Goal: Information Seeking & Learning: Check status

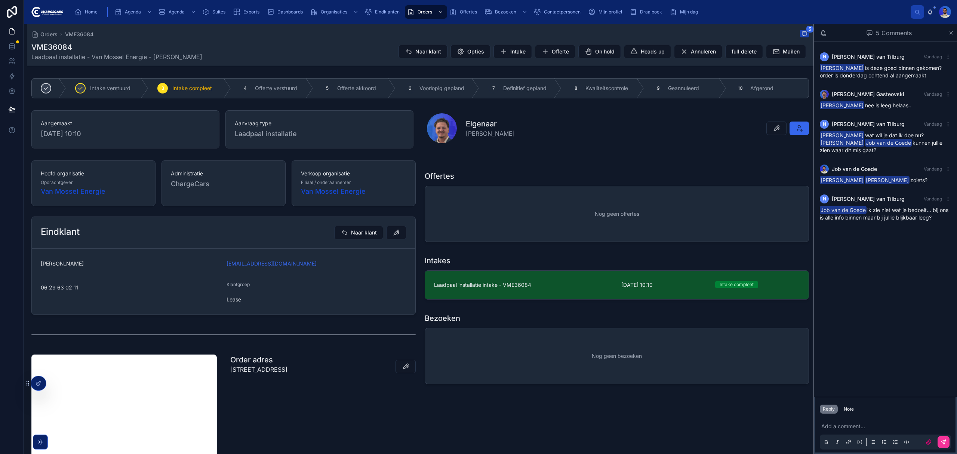
click at [904, 286] on div "N Noah van Tilburg Vandaag Vasko Gasteovski is deze goed binnen gekomen? order …" at bounding box center [885, 219] width 143 height 355
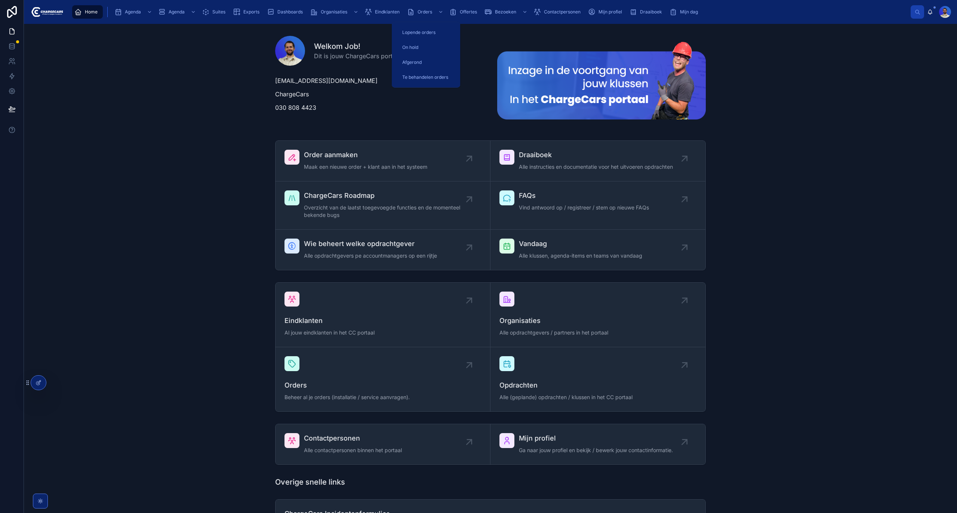
click at [423, 10] on span "Orders" at bounding box center [424, 12] width 15 height 6
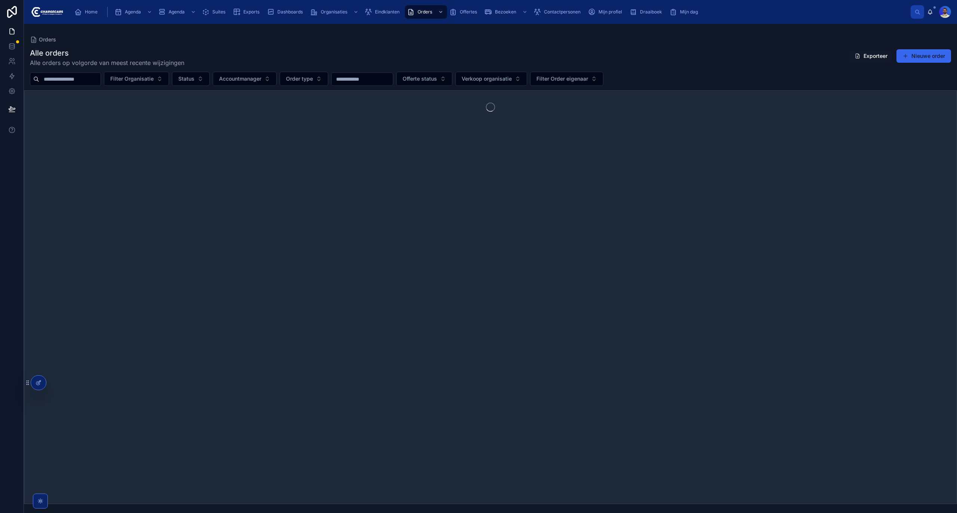
click at [72, 78] on input "text" at bounding box center [69, 79] width 61 height 10
type input "*"
type input "****"
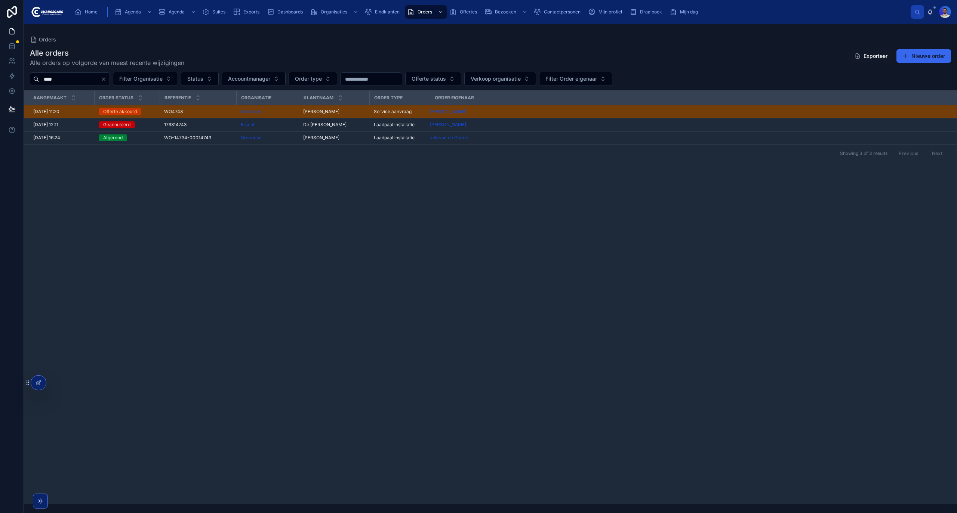
click at [177, 113] on span "WO4743" at bounding box center [173, 112] width 19 height 6
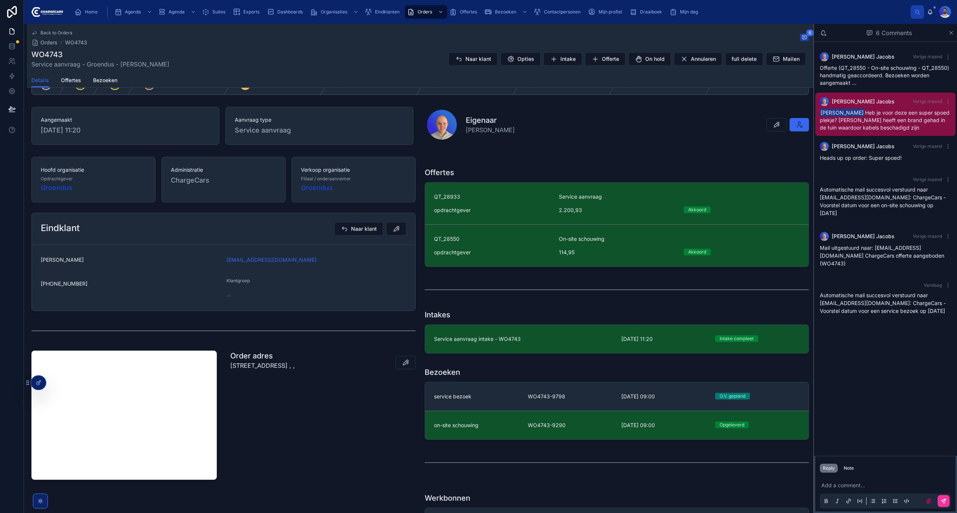
scroll to position [99, 0]
click at [504, 212] on div "opdrachtgever" at bounding box center [492, 209] width 116 height 7
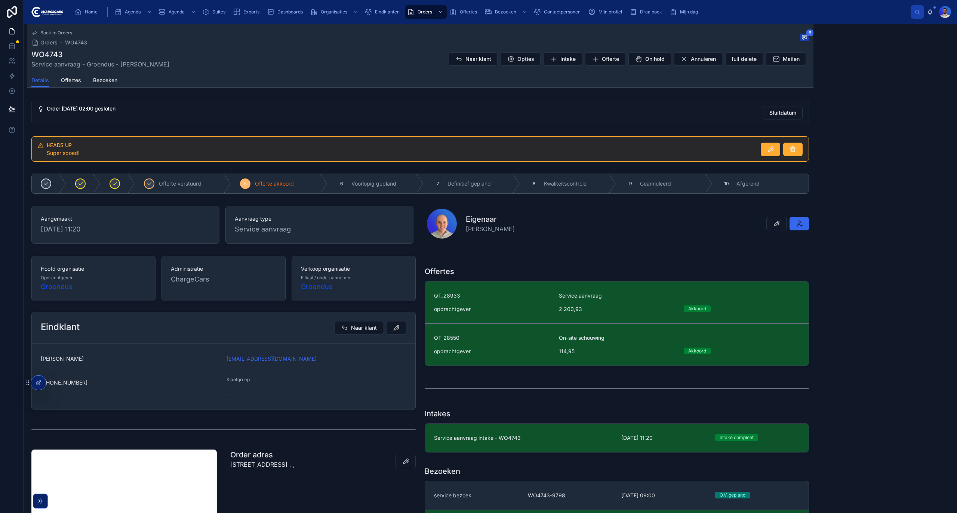
scroll to position [99, 0]
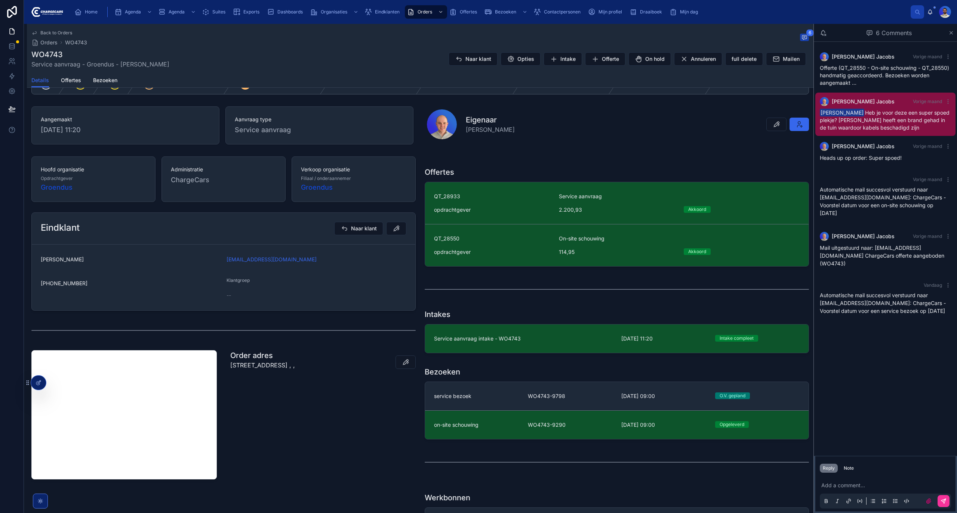
click at [500, 343] on span "Service aanvraag intake - WO4743" at bounding box center [523, 338] width 178 height 7
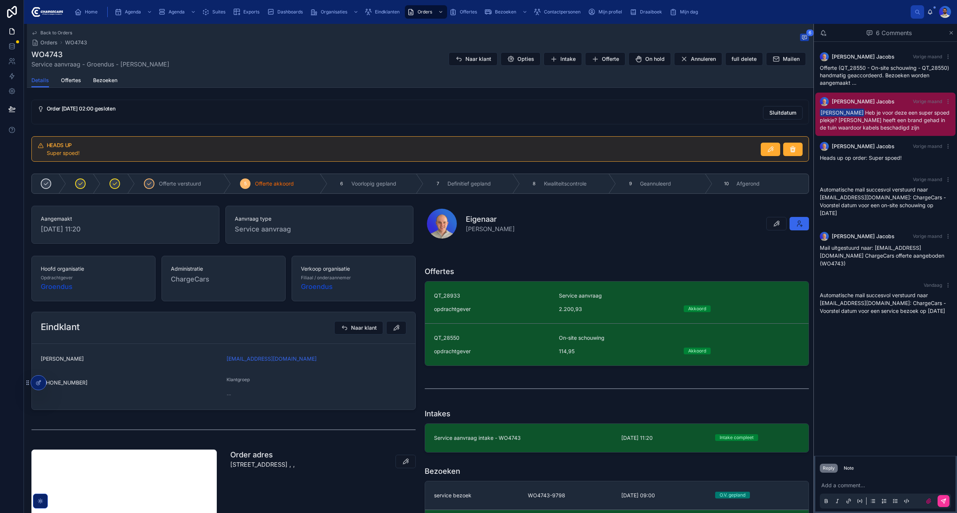
scroll to position [99, 0]
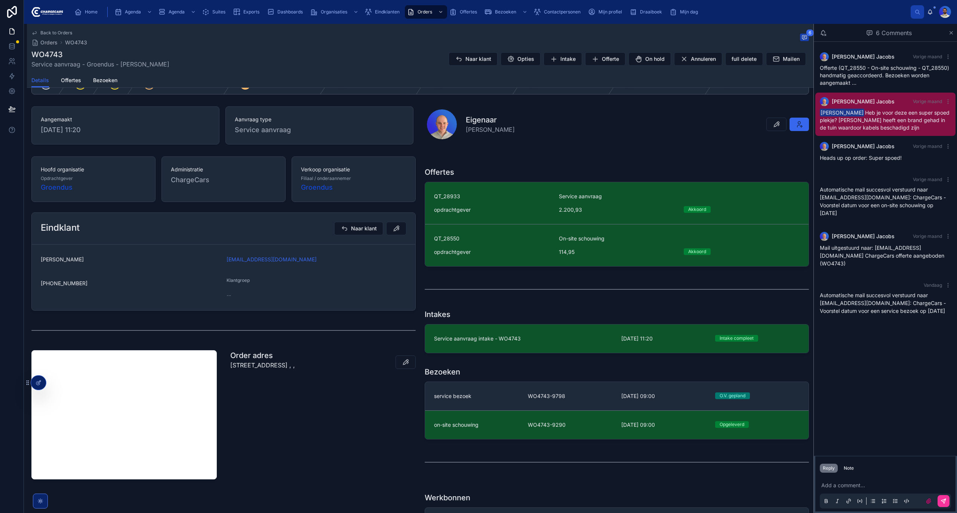
click at [507, 397] on div "service bezoek" at bounding box center [476, 396] width 85 height 7
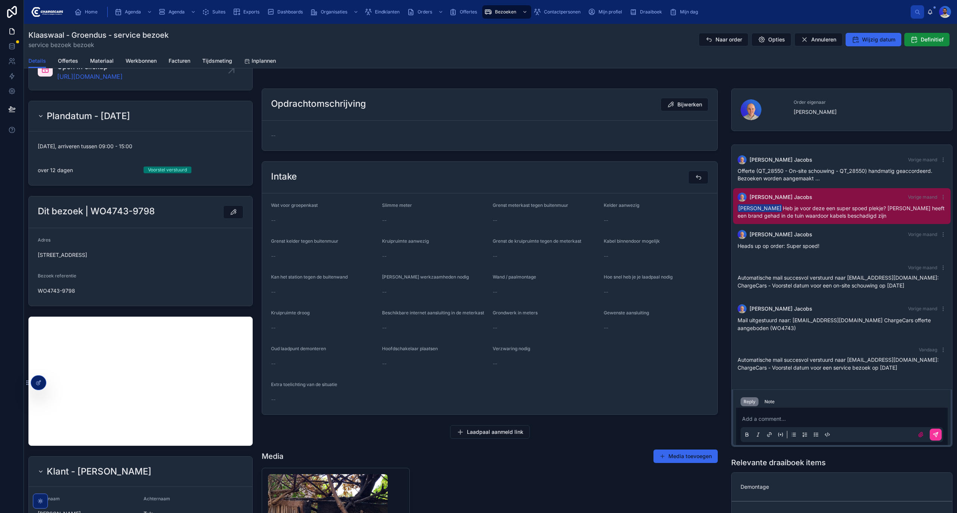
scroll to position [114, 0]
click at [563, 264] on form "Wat voor groepenkast -- Slimme meter -- Grenst meterkast tegen buitenmuur -- Ke…" at bounding box center [489, 304] width 455 height 221
drag, startPoint x: 563, startPoint y: 263, endPoint x: 2, endPoint y: 368, distance: 570.5
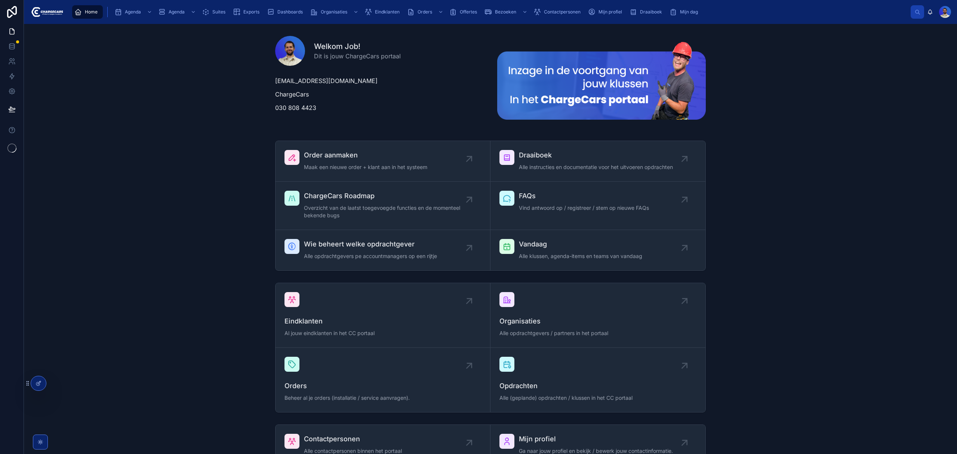
click at [371, 17] on div "Eindklanten" at bounding box center [383, 12] width 38 height 12
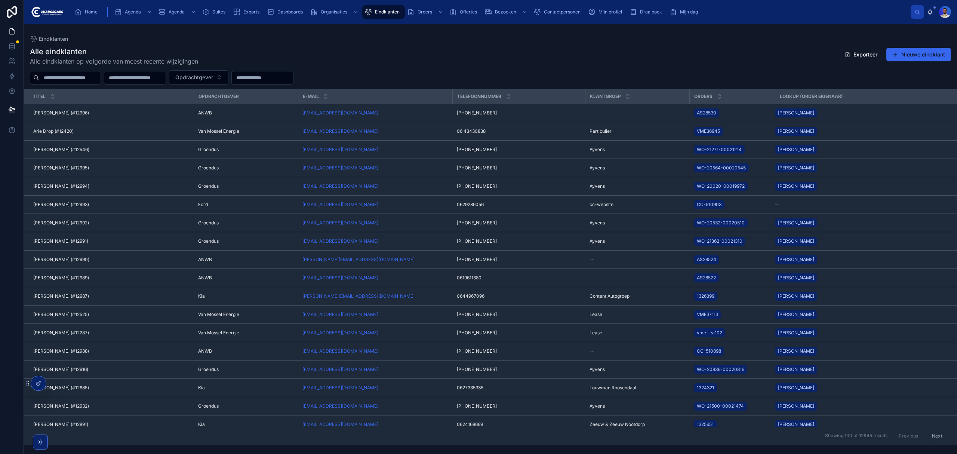
click at [101, 78] on input "text" at bounding box center [69, 77] width 61 height 10
type input "********"
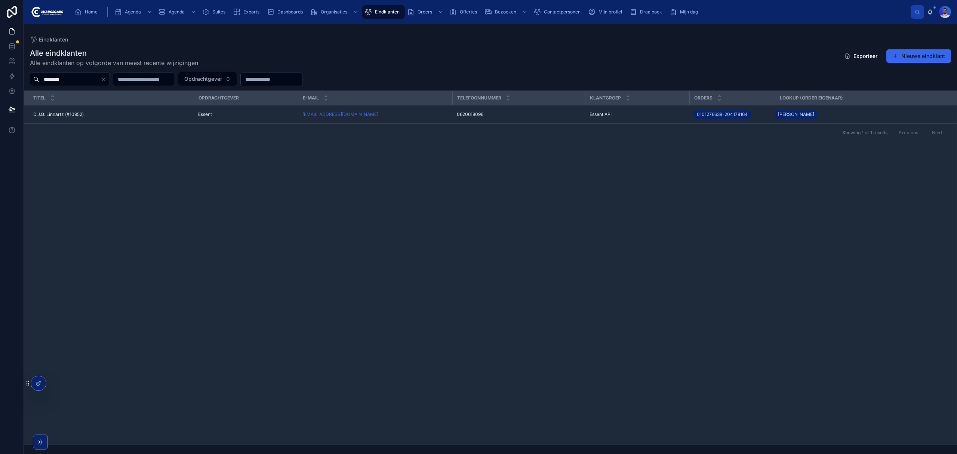
click at [67, 114] on span "D.J.G. Linnartz (#10952)" at bounding box center [58, 114] width 50 height 6
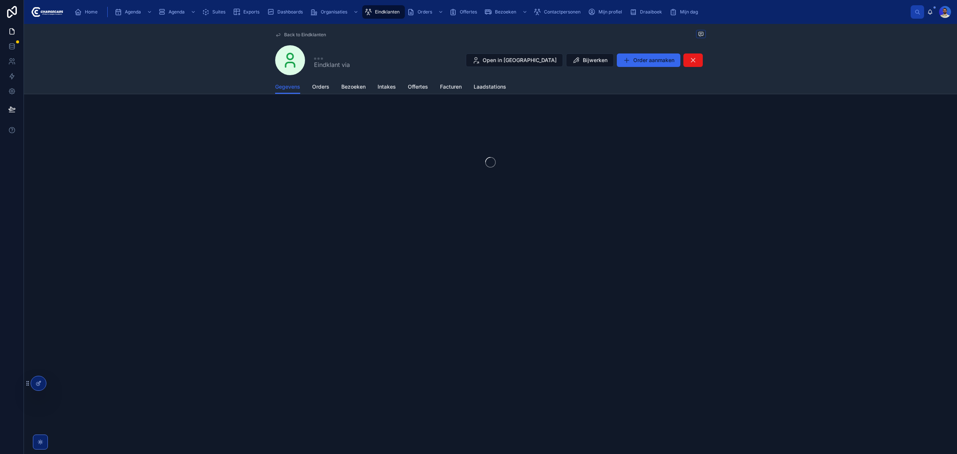
click at [321, 86] on span "Orders" at bounding box center [320, 86] width 17 height 7
click at [343, 87] on span "Bezoeken" at bounding box center [353, 86] width 24 height 7
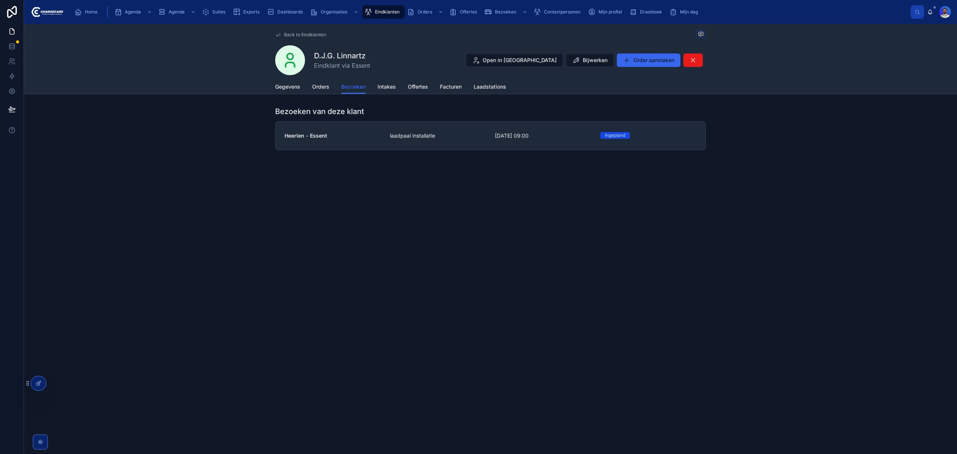
click at [395, 127] on link "Heerlen - Essent laadpaal installatie 7-10-2025 09:00 Ingepland" at bounding box center [490, 135] width 430 height 28
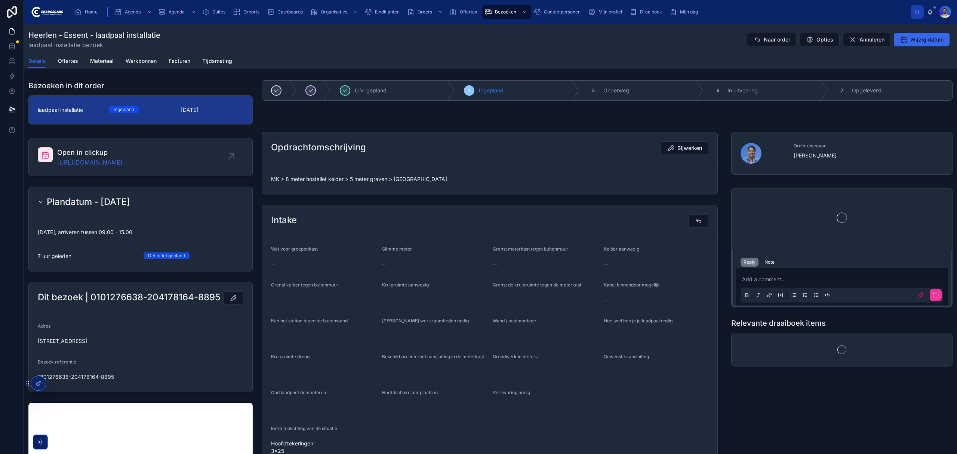
click at [102, 160] on link "https://app.clickup.com/t/86c57y1n1" at bounding box center [89, 162] width 65 height 9
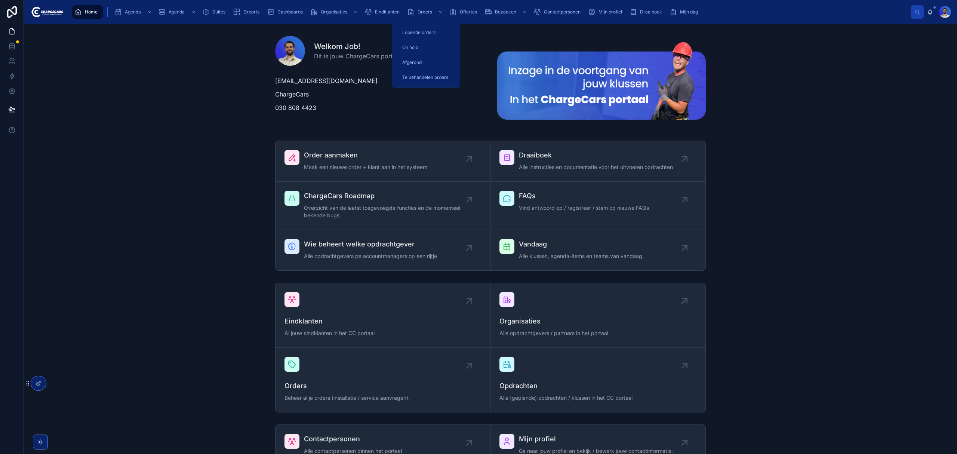
click at [385, 11] on span "Eindklanten" at bounding box center [387, 12] width 25 height 6
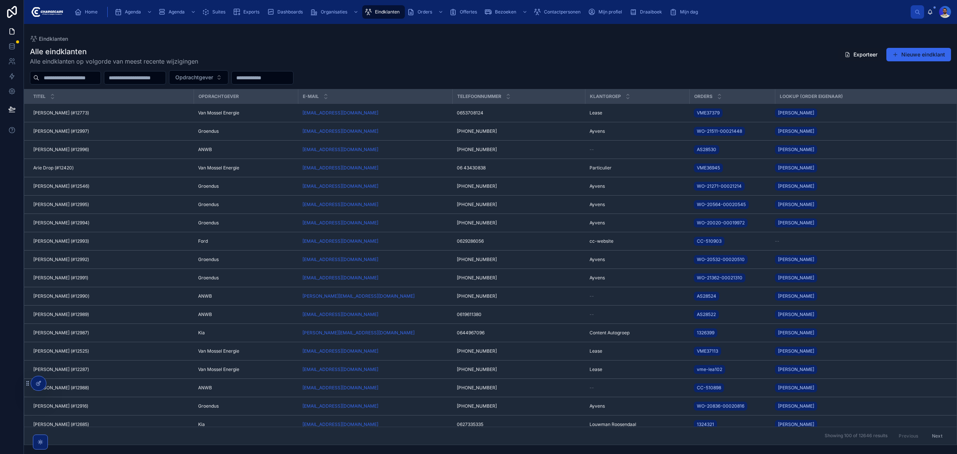
click at [84, 78] on input "text" at bounding box center [69, 77] width 61 height 10
type input "*******"
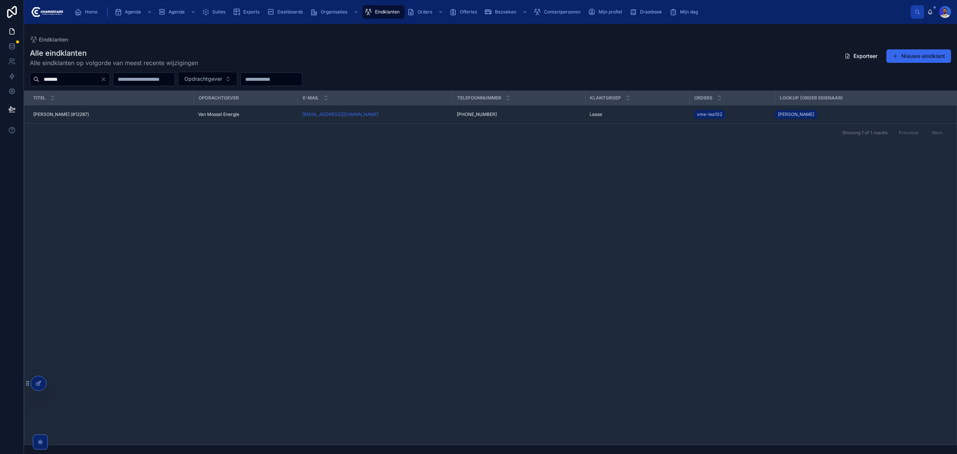
click at [120, 112] on div "Umesh Dewkinandan (#12287) Umesh Dewkinandan (#12287)" at bounding box center [111, 114] width 156 height 6
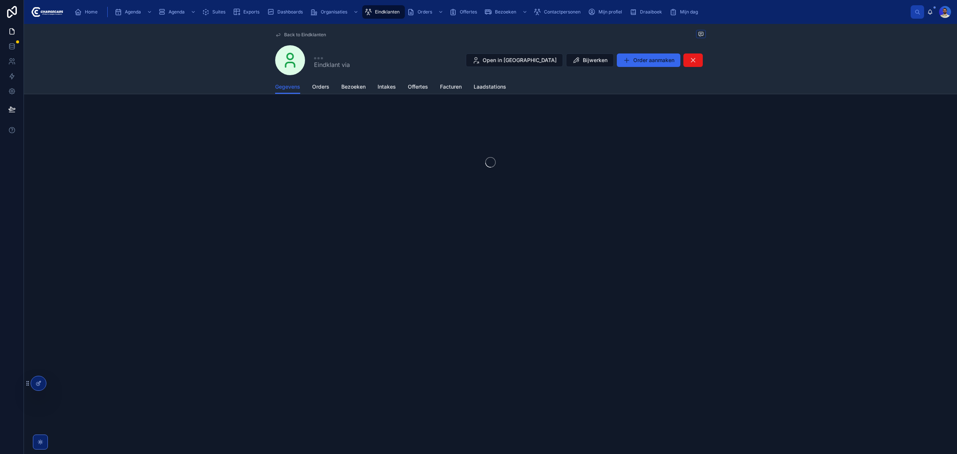
click at [320, 87] on span "Orders" at bounding box center [320, 86] width 17 height 7
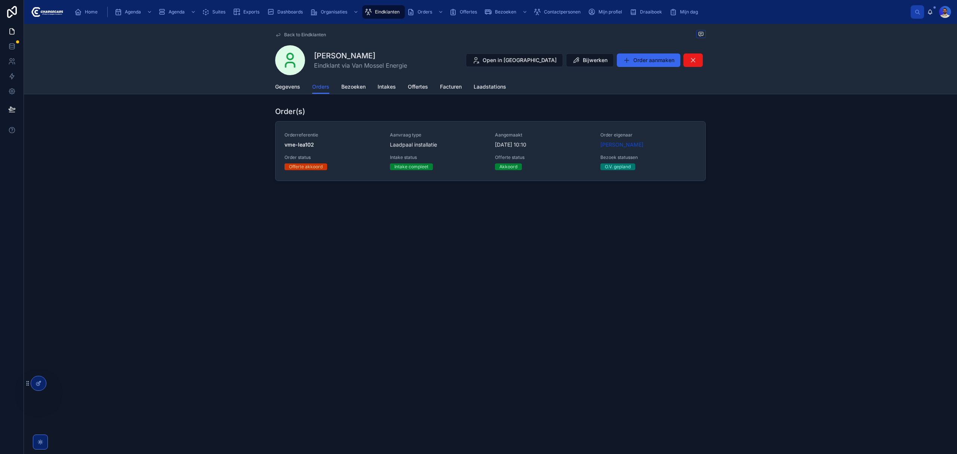
click at [582, 144] on span "24-9-2025 10:10" at bounding box center [543, 144] width 96 height 7
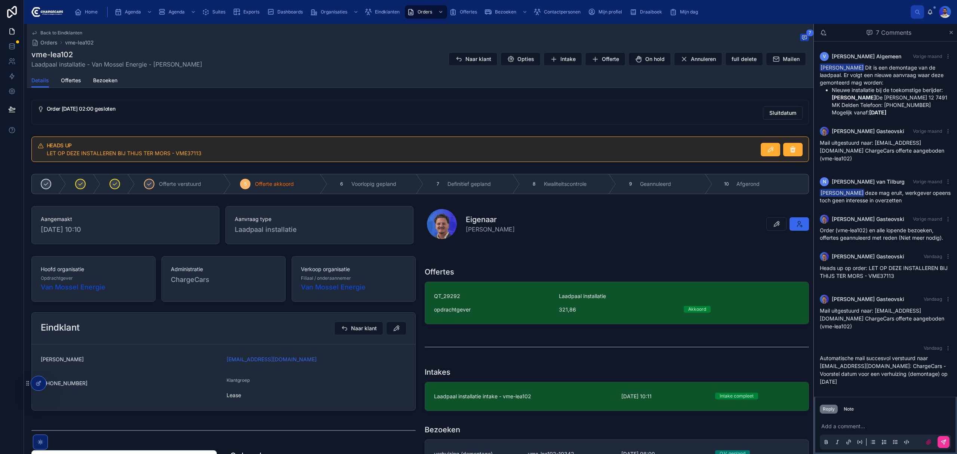
click at [860, 428] on p at bounding box center [886, 425] width 131 height 7
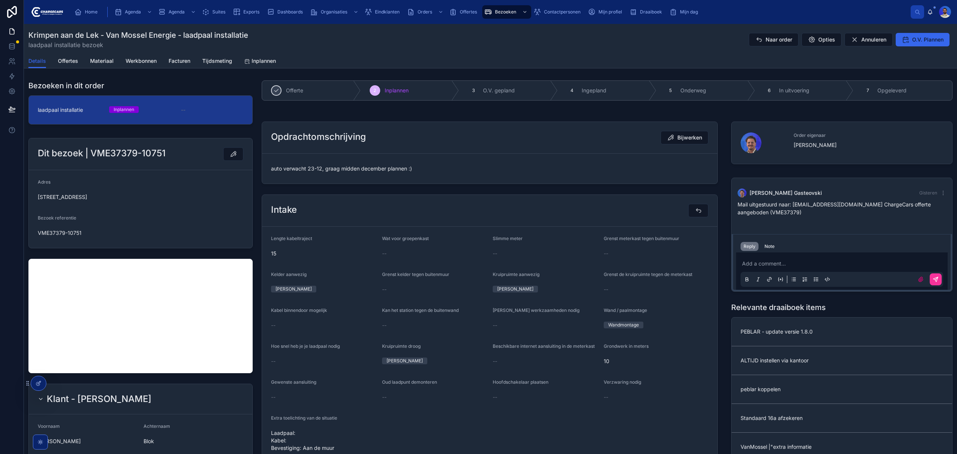
click at [920, 40] on span "O.V. Plannen" at bounding box center [927, 39] width 31 height 7
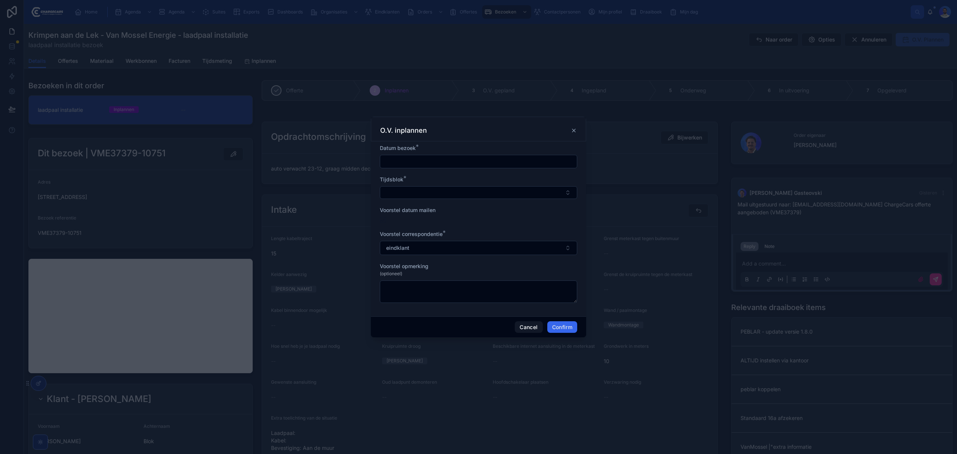
click at [434, 164] on input "text" at bounding box center [478, 161] width 197 height 10
click at [512, 182] on button at bounding box center [518, 179] width 13 height 13
click at [463, 256] on button "17" at bounding box center [464, 255] width 13 height 13
type input "**********"
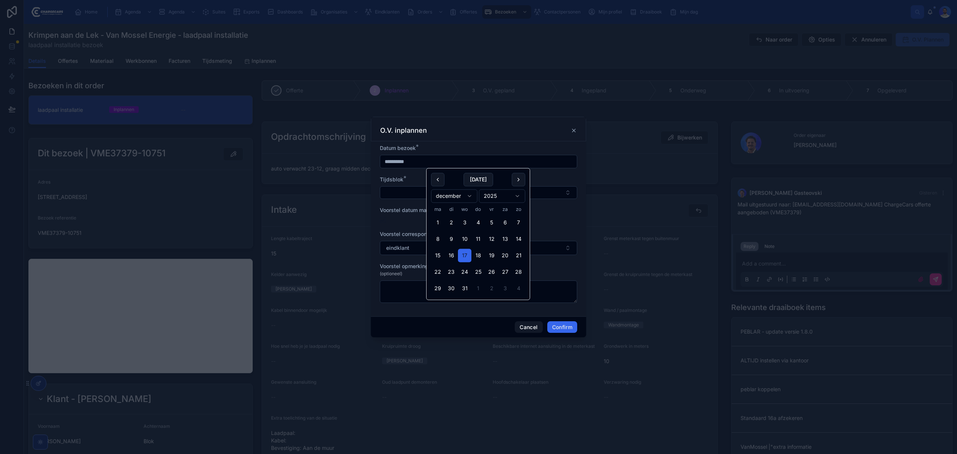
click at [406, 198] on button "Select Button" at bounding box center [478, 192] width 197 height 13
drag, startPoint x: 453, startPoint y: 253, endPoint x: 454, endPoint y: 248, distance: 4.9
click at [454, 248] on div "11:00 - 13:00 13:00 - 15:00 9.00 - 15.00 8.00 - 10.00" at bounding box center [478, 240] width 104 height 48
click at [454, 248] on span "9.00 - 15.00" at bounding box center [444, 245] width 30 height 7
click at [555, 323] on button "Confirm" at bounding box center [562, 328] width 30 height 12
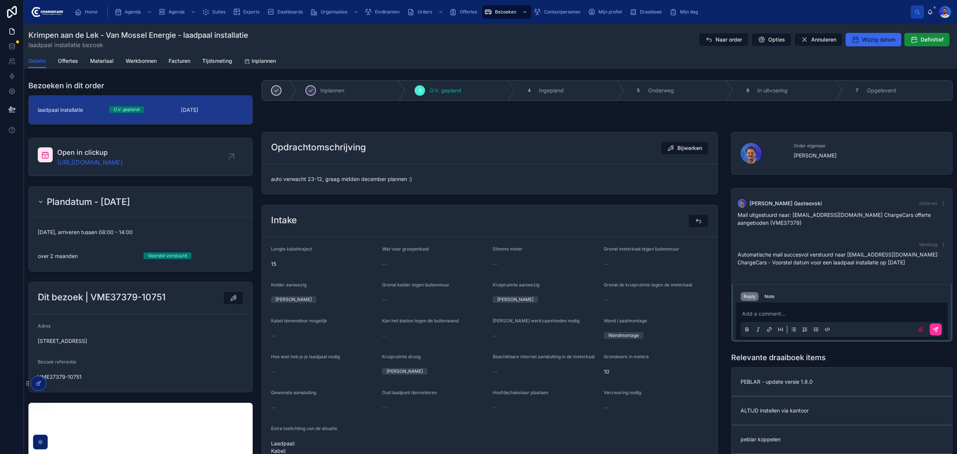
click at [926, 7] on div "Home Agenda Agenda Suites Exports Dashboards Organisaties Eindklanten Orders Of…" at bounding box center [490, 12] width 933 height 24
click at [929, 13] on icon at bounding box center [930, 11] width 4 height 3
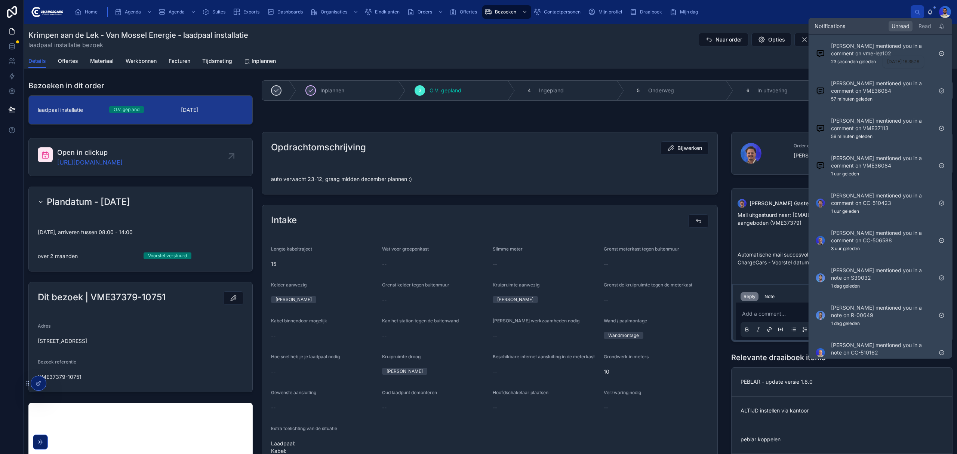
click at [849, 59] on p "23 seconden geleden" at bounding box center [853, 62] width 45 height 6
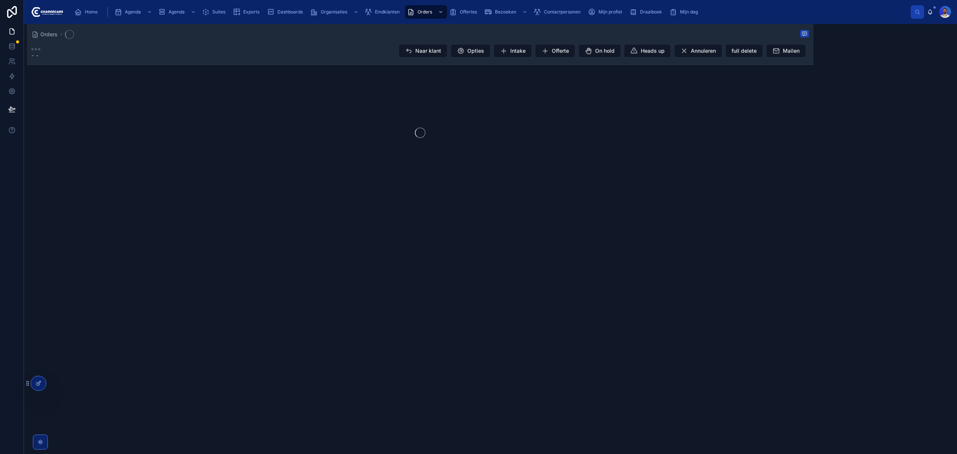
click at [931, 14] on icon at bounding box center [930, 12] width 6 height 6
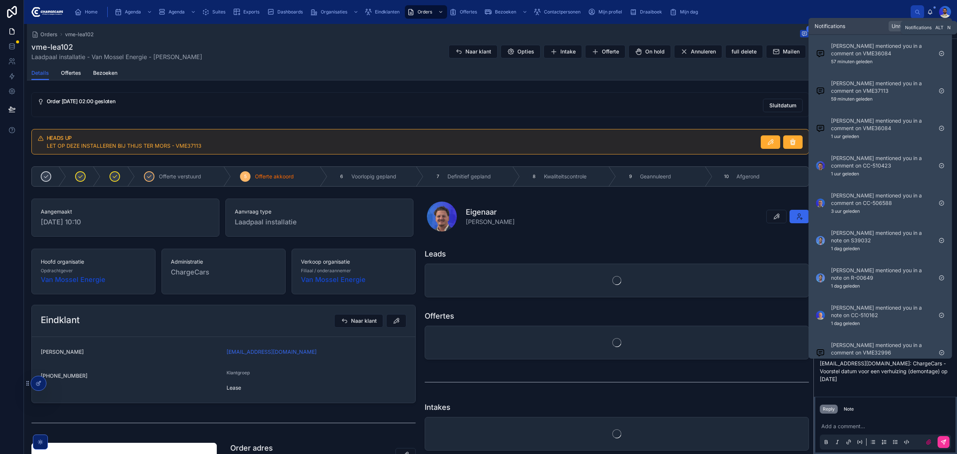
scroll to position [53, 0]
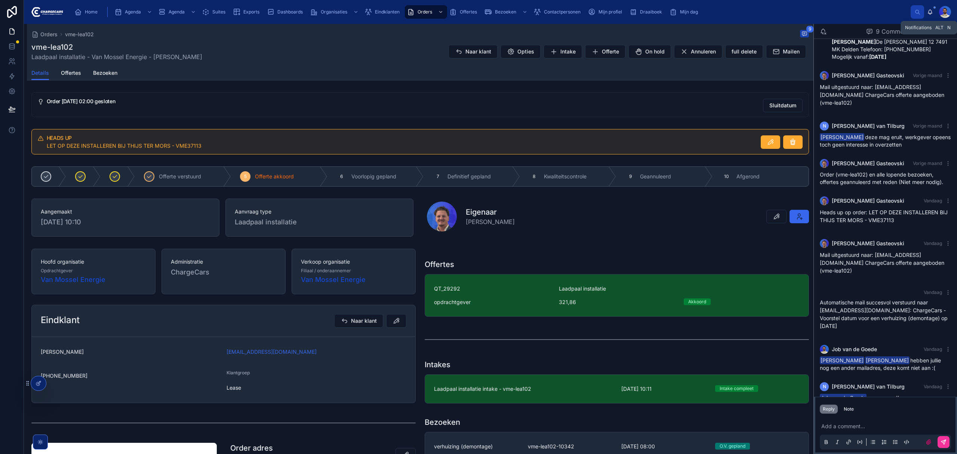
click at [931, 14] on icon at bounding box center [930, 12] width 6 height 6
click at [891, 422] on div "Add a comment..." at bounding box center [885, 433] width 131 height 31
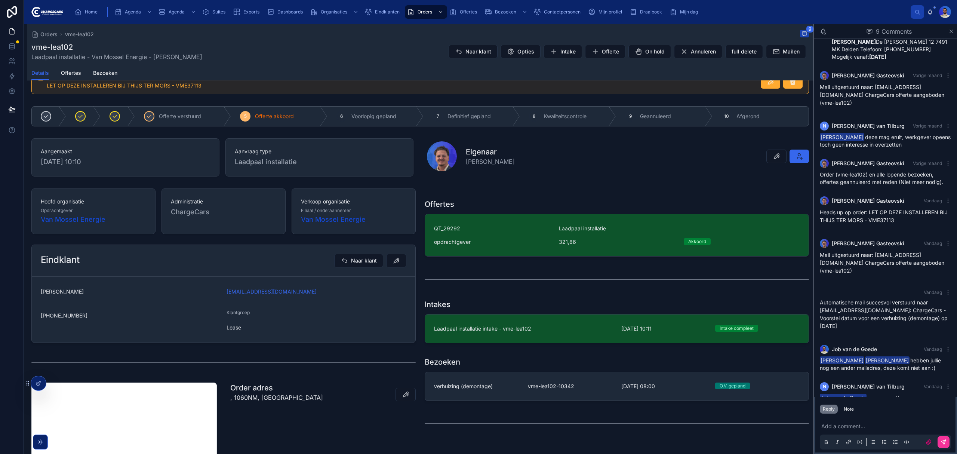
scroll to position [0, 0]
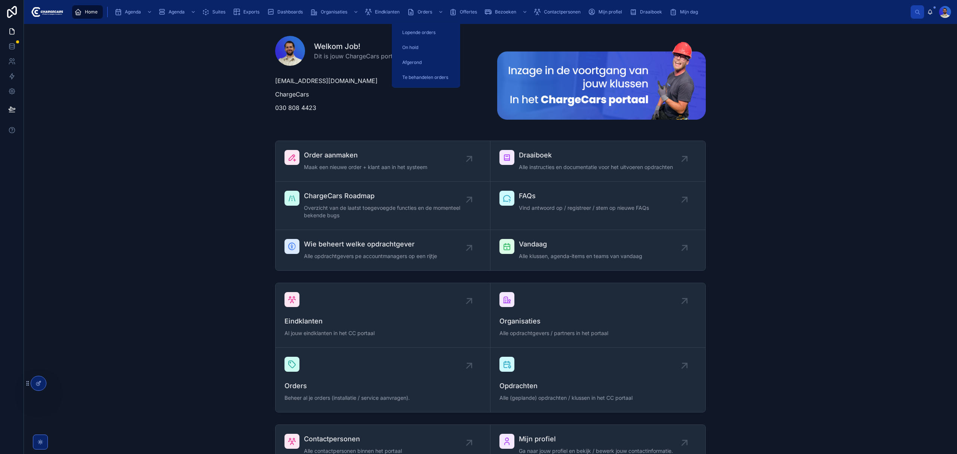
click at [437, 10] on div "scrollable content" at bounding box center [440, 12] width 10 height 12
